Goal: Task Accomplishment & Management: Use online tool/utility

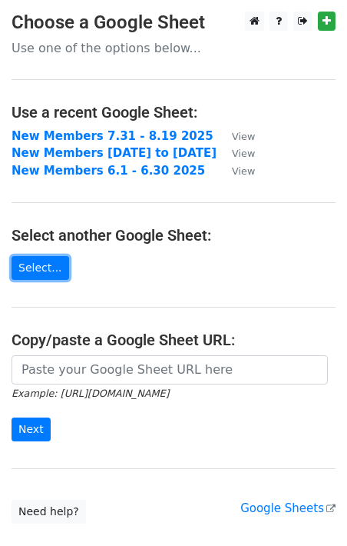
click at [42, 270] on link "Select..." at bounding box center [41, 268] width 58 height 24
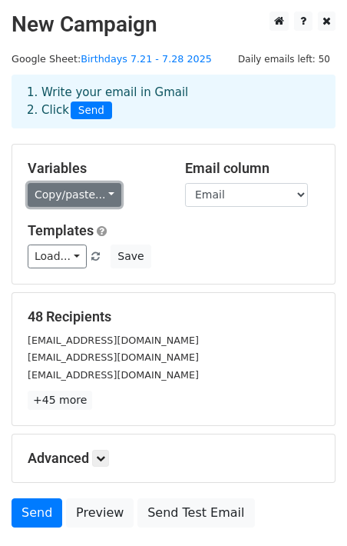
click at [112, 193] on link "Copy/paste..." at bounding box center [75, 195] width 94 height 24
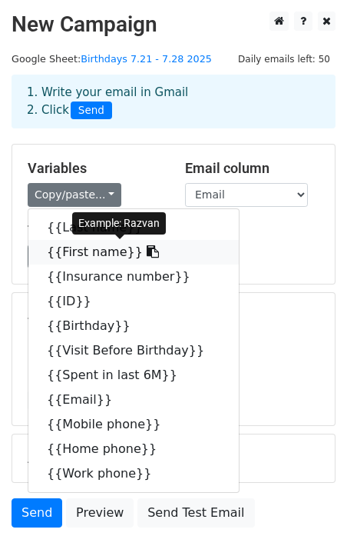
click at [99, 257] on link "{{First name}}" at bounding box center [133, 252] width 211 height 25
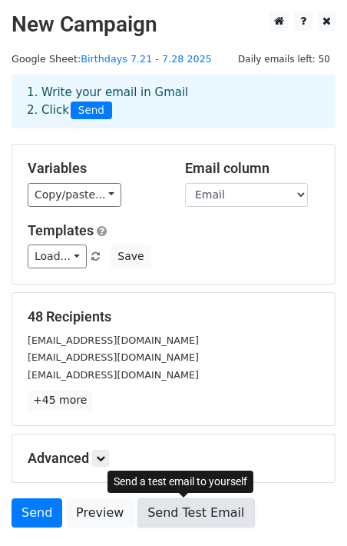
click at [170, 516] on link "Send Test Email" at bounding box center [196, 512] width 117 height 29
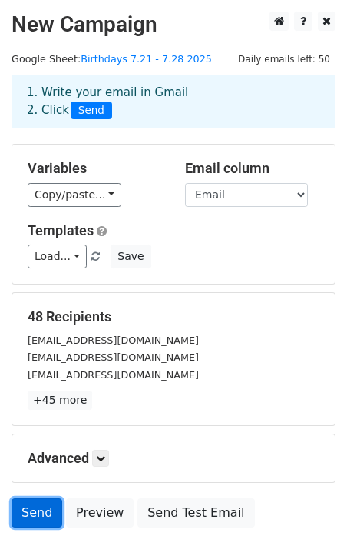
click at [38, 509] on link "Send" at bounding box center [37, 512] width 51 height 29
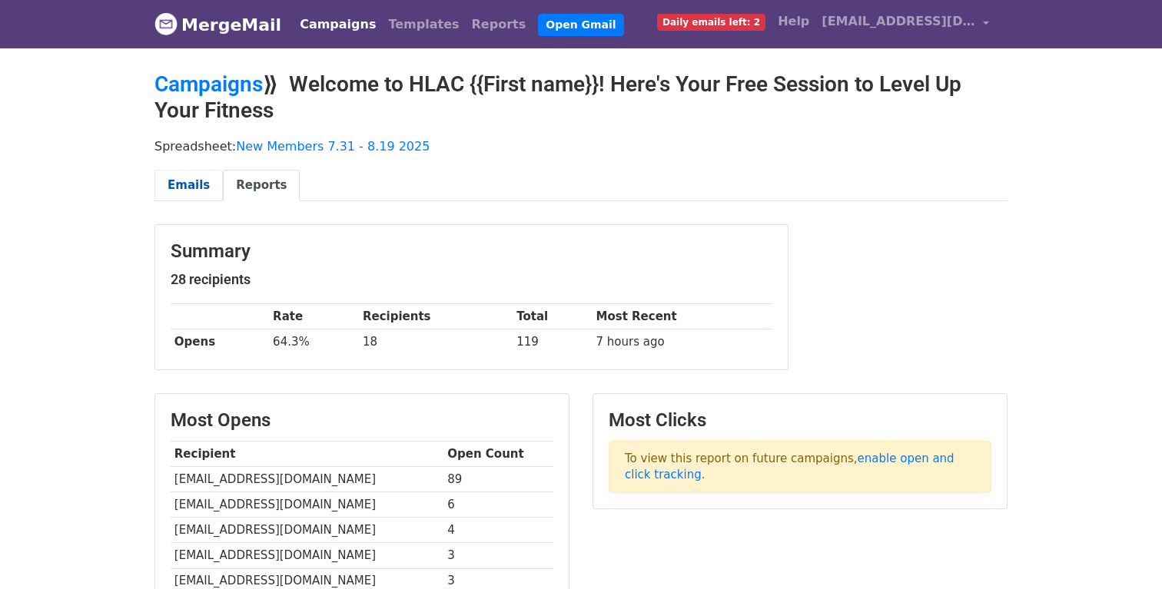
click at [183, 184] on link "Emails" at bounding box center [188, 186] width 68 height 32
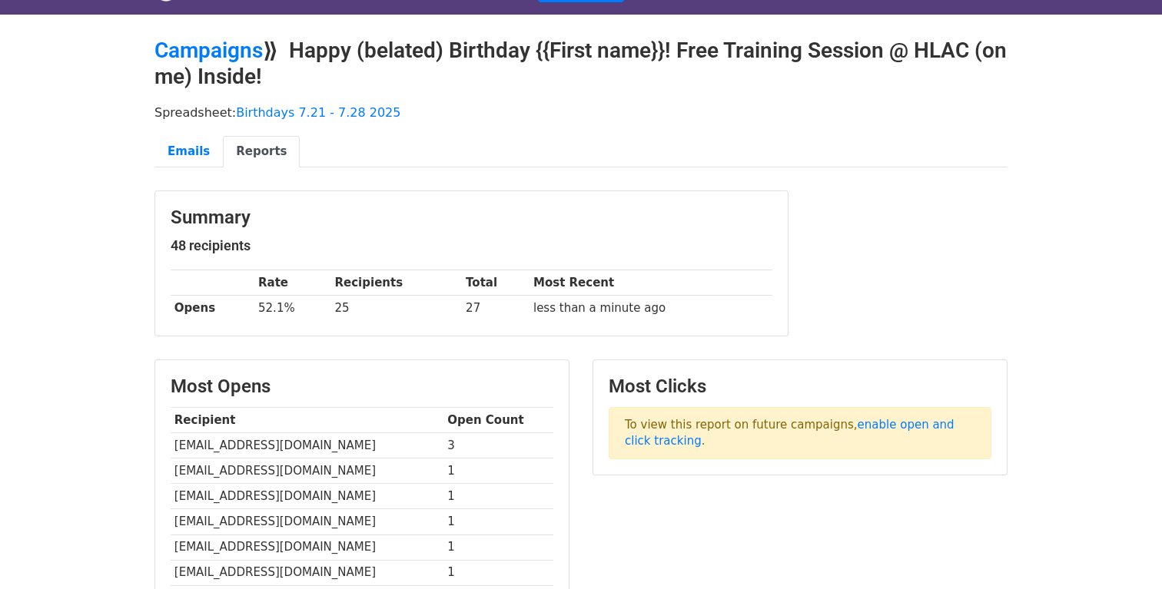
scroll to position [35, 0]
